Goal: Find specific page/section: Find specific page/section

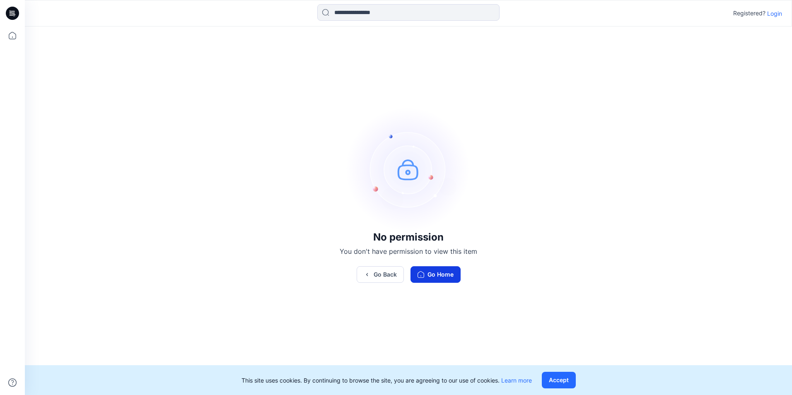
click at [448, 271] on button "Go Home" at bounding box center [436, 274] width 50 height 17
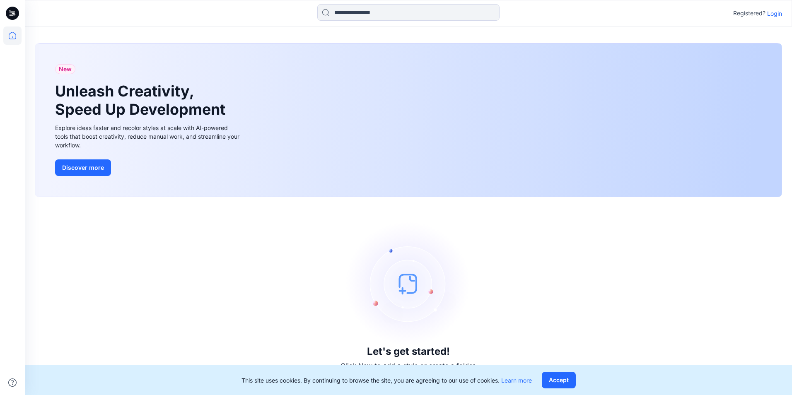
click at [775, 10] on p "Login" at bounding box center [775, 13] width 15 height 9
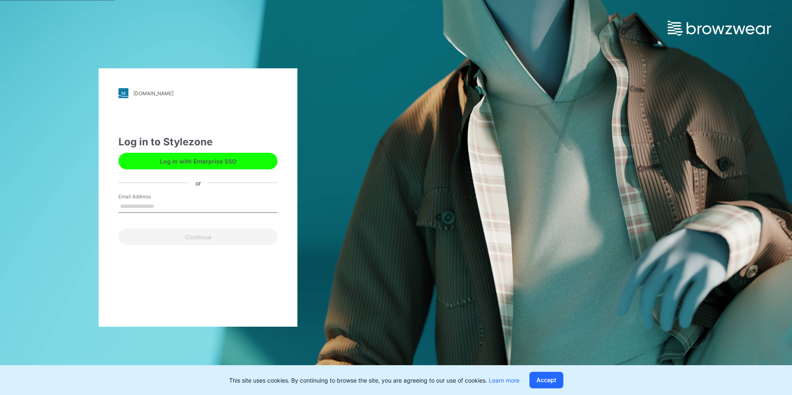
click at [176, 209] on input "Email Address" at bounding box center [198, 207] width 159 height 12
type input "**********"
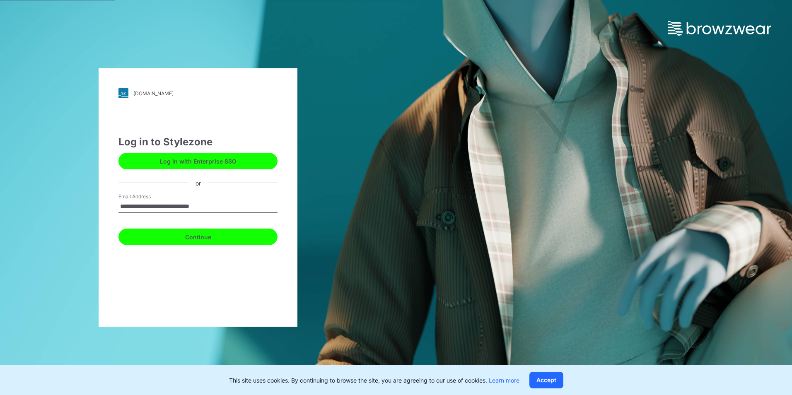
click at [194, 239] on button "Continue" at bounding box center [198, 237] width 159 height 17
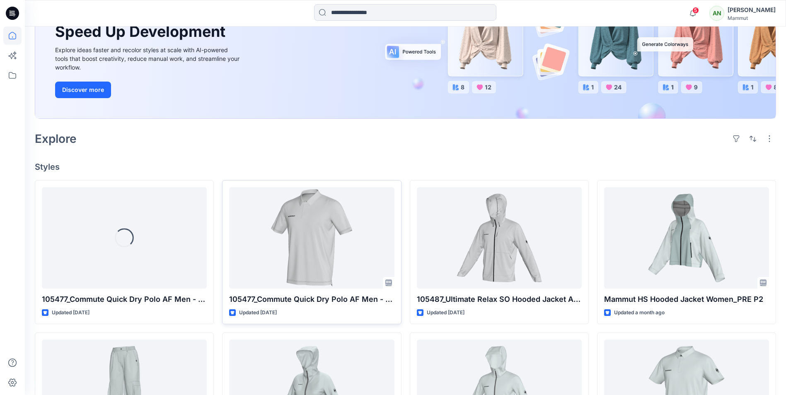
scroll to position [124, 0]
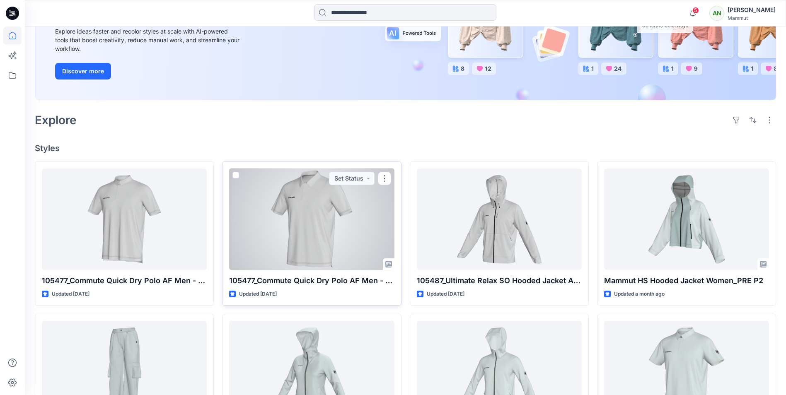
click at [294, 222] on div at bounding box center [311, 220] width 165 height 102
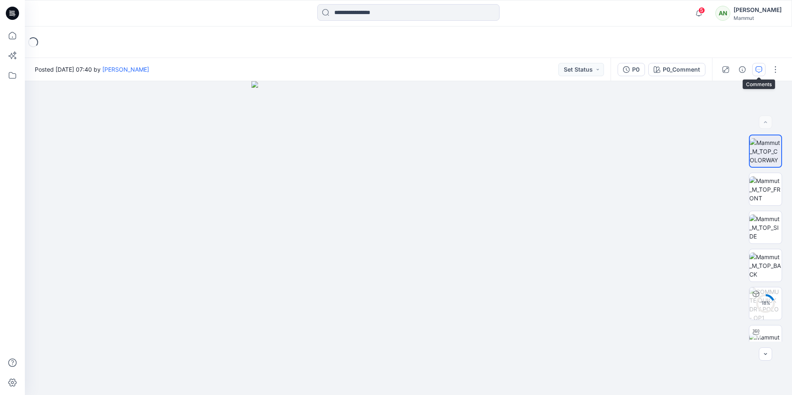
click at [758, 69] on icon "button" at bounding box center [759, 69] width 3 height 0
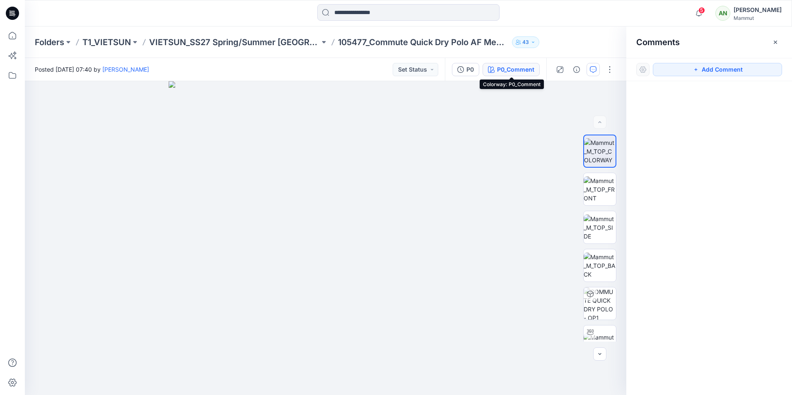
click at [507, 70] on div "P0_Comment" at bounding box center [515, 69] width 37 height 9
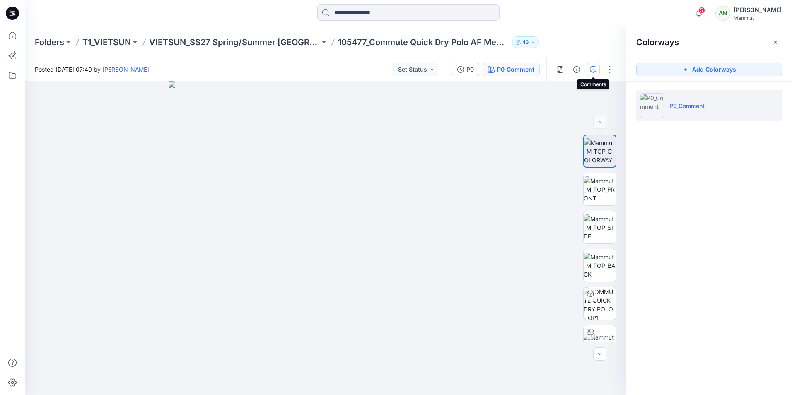
click at [590, 70] on button "button" at bounding box center [593, 69] width 13 height 13
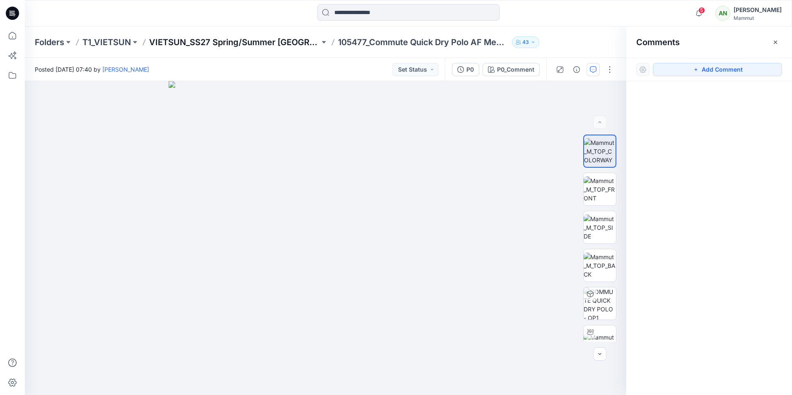
click at [207, 39] on p "VIETSUN_SS27 Spring/Summer [GEOGRAPHIC_DATA]" at bounding box center [234, 42] width 171 height 12
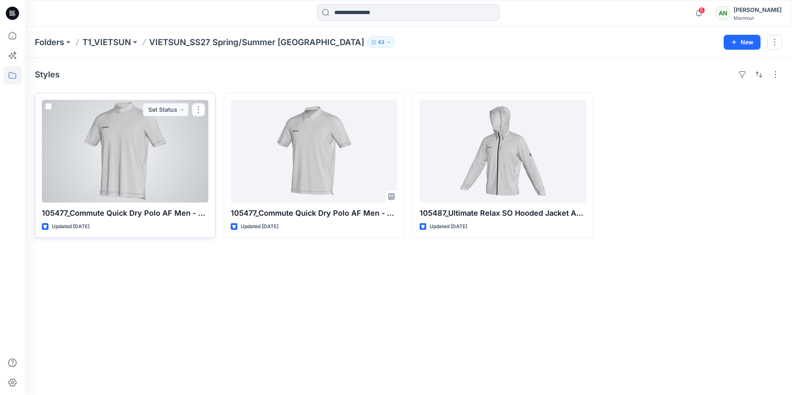
click at [99, 155] on div at bounding box center [125, 151] width 167 height 103
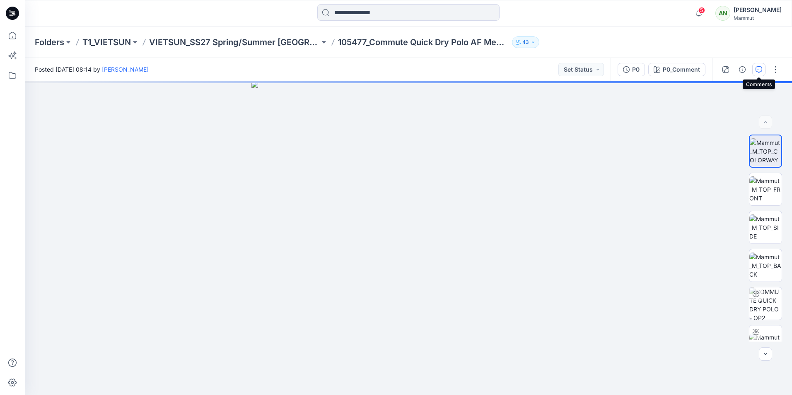
click at [759, 68] on icon "button" at bounding box center [759, 69] width 7 height 7
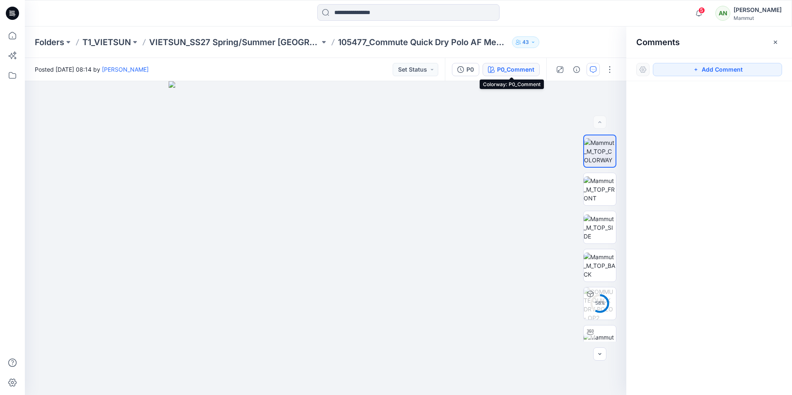
click at [504, 68] on div "P0_Comment" at bounding box center [515, 69] width 37 height 9
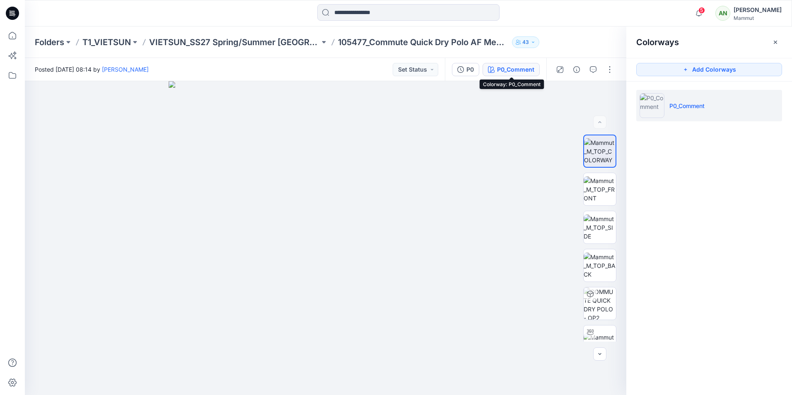
click at [509, 68] on div "P0_Comment" at bounding box center [515, 69] width 37 height 9
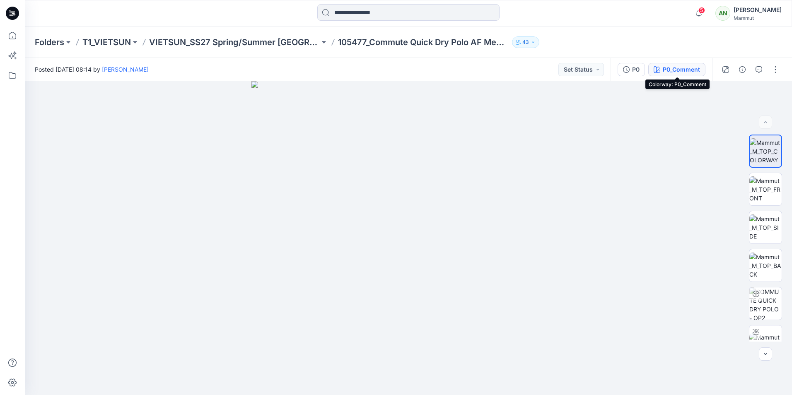
click at [688, 70] on div "P0_Comment" at bounding box center [681, 69] width 37 height 9
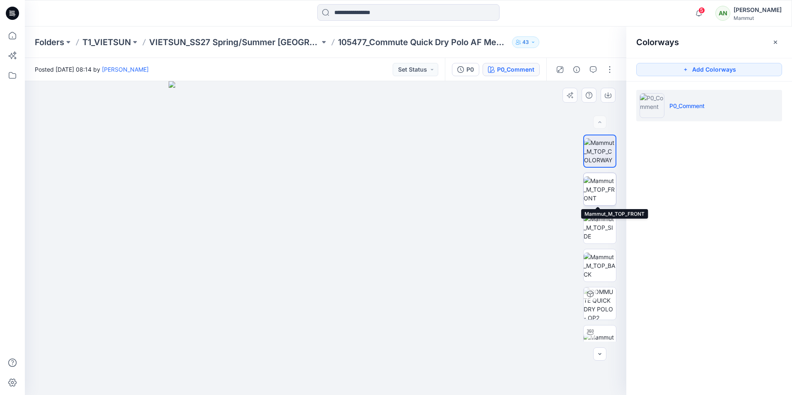
click at [601, 191] on img at bounding box center [600, 190] width 32 height 26
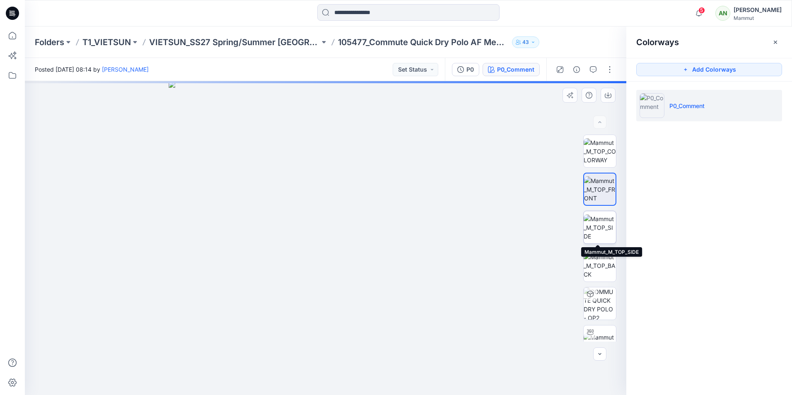
click at [603, 241] on img at bounding box center [600, 228] width 32 height 26
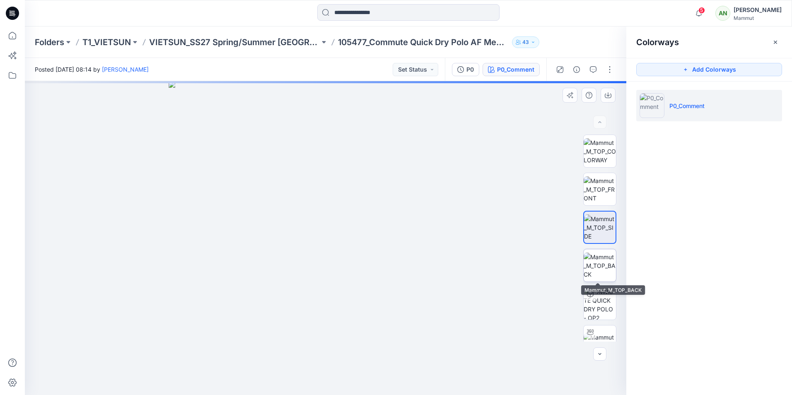
click at [598, 265] on img at bounding box center [600, 266] width 32 height 26
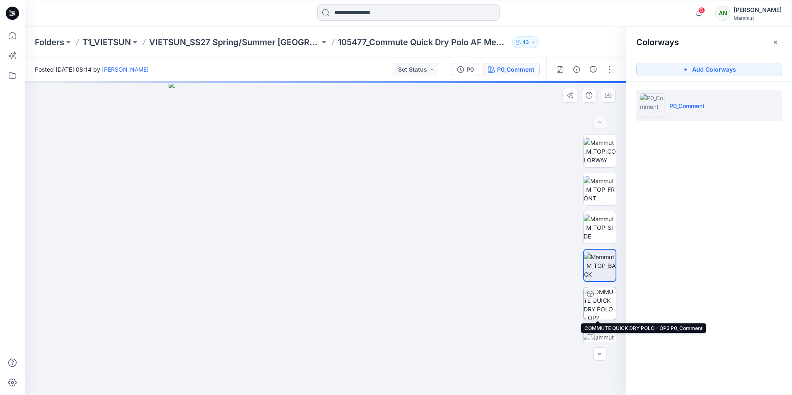
click at [599, 300] on img at bounding box center [600, 304] width 32 height 32
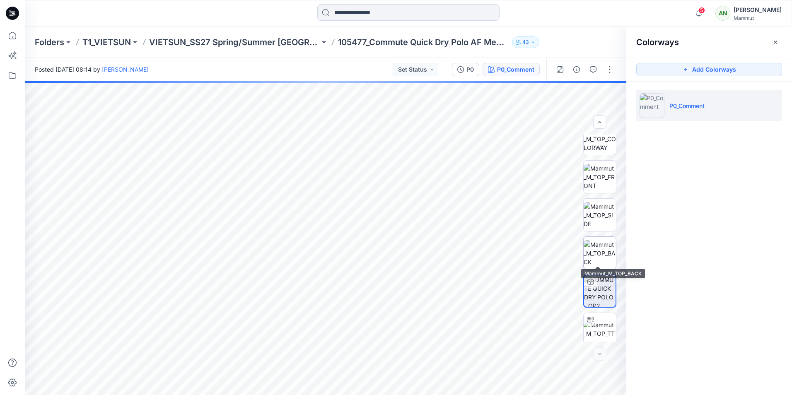
scroll to position [17, 0]
click at [516, 77] on div "P0 P0_Comment" at bounding box center [496, 69] width 102 height 23
